Goal: Task Accomplishment & Management: Manage account settings

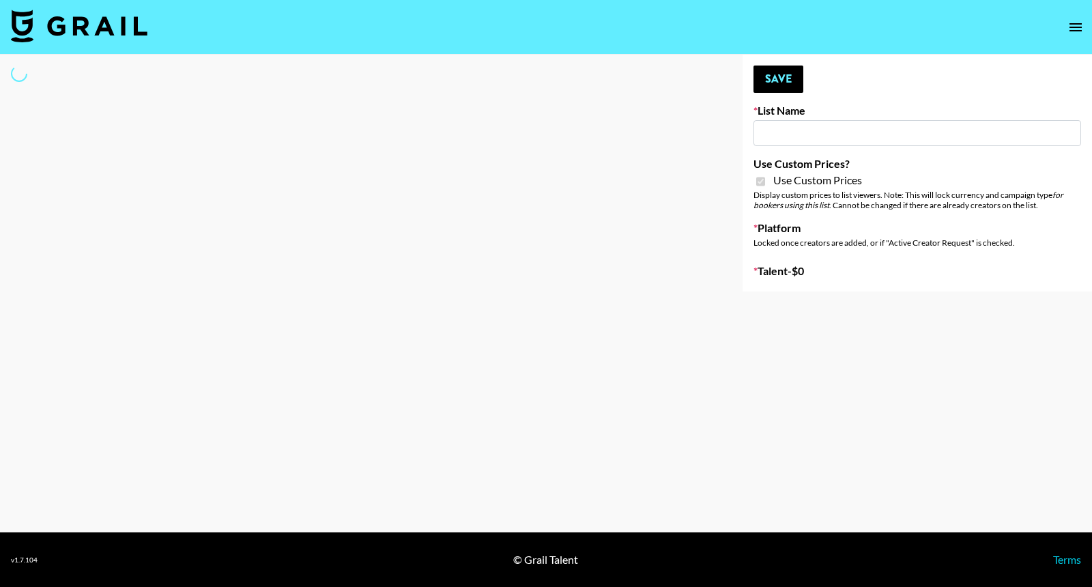
type input "Temu Q4"
checkbox input "true"
select select "Brand"
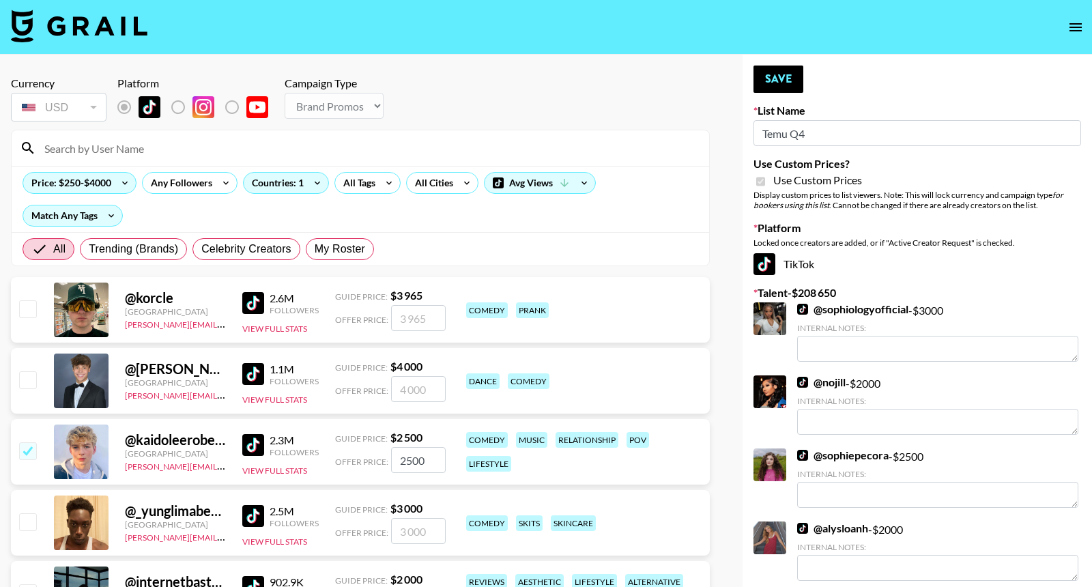
click at [399, 159] on div at bounding box center [361, 147] width 698 height 35
click at [399, 157] on input at bounding box center [368, 148] width 665 height 22
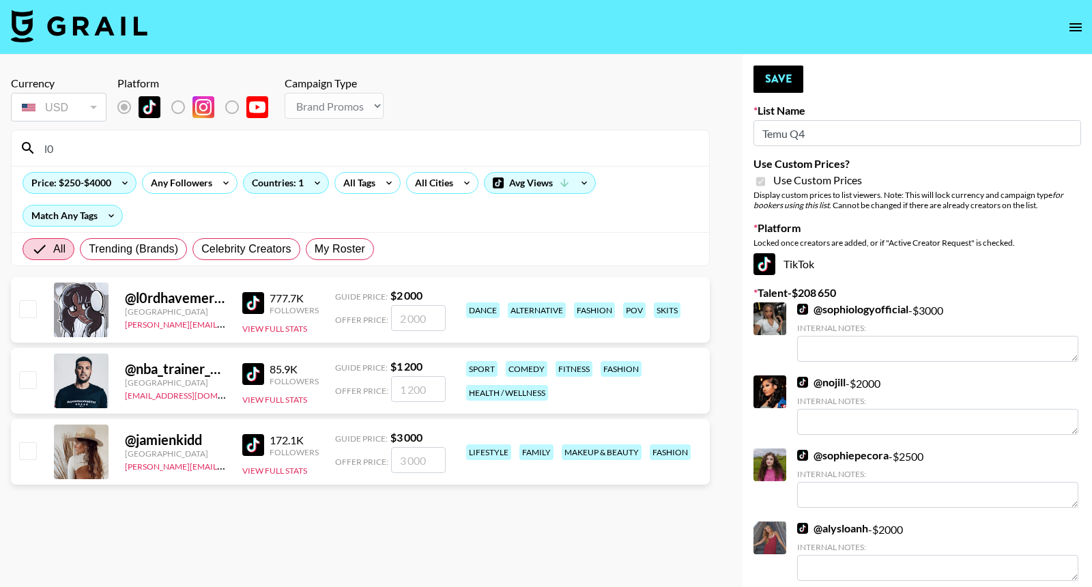
type input "l0"
click at [413, 315] on input "number" at bounding box center [418, 318] width 55 height 26
checkbox input "true"
type input "2000"
click at [782, 81] on button "Save" at bounding box center [779, 79] width 50 height 27
